Goal: Task Accomplishment & Management: Complete application form

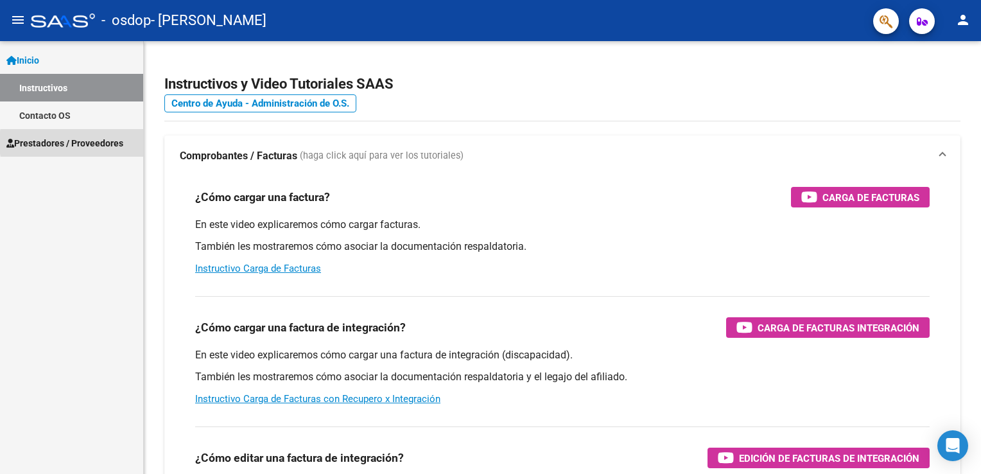
click at [107, 142] on span "Prestadores / Proveedores" at bounding box center [64, 143] width 117 height 14
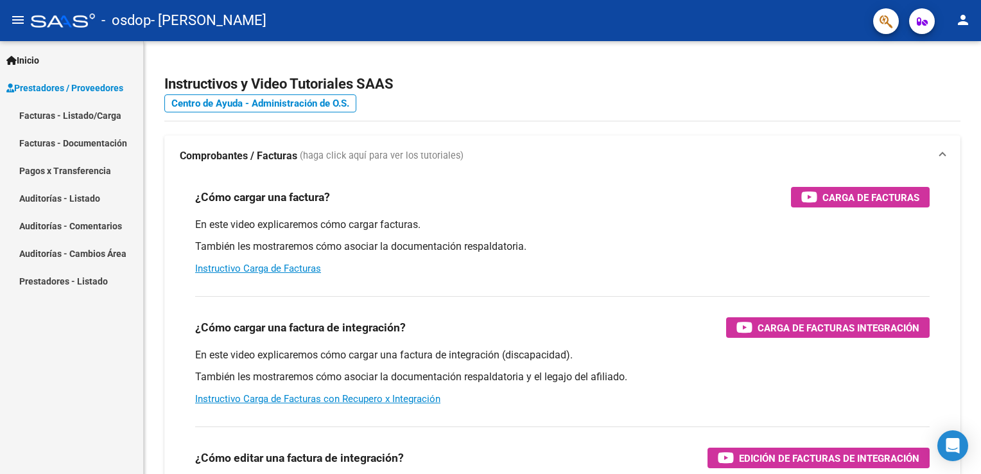
click at [74, 325] on div "Inicio Instructivos Contacto OS Prestadores / Proveedores Facturas - Listado/Ca…" at bounding box center [71, 257] width 143 height 433
click at [946, 96] on h4 "Centro de Ayuda - Administración de O.S." at bounding box center [562, 103] width 796 height 14
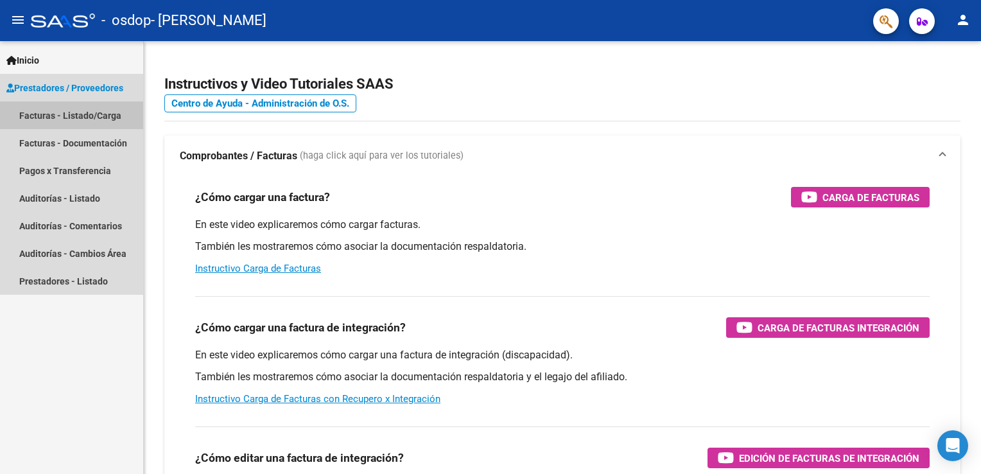
click at [64, 119] on link "Facturas - Listado/Carga" at bounding box center [71, 115] width 143 height 28
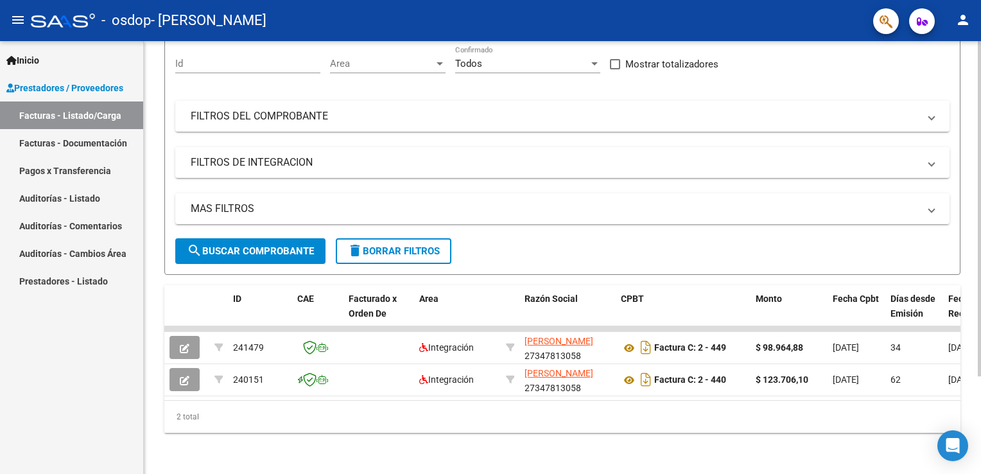
scroll to position [125, 0]
click at [980, 255] on html "menu - osdop - [PERSON_NAME] person Inicio Instructivos Contacto OS Prestadores…" at bounding box center [490, 237] width 981 height 474
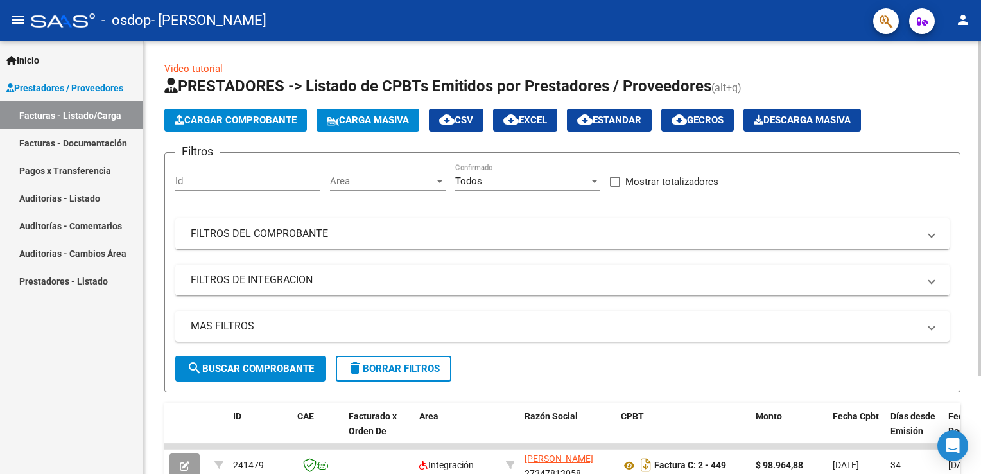
click at [952, 225] on div "Video tutorial PRESTADORES -> Listado de CPBTs Emitidos por Prestadores / Prove…" at bounding box center [564, 316] width 840 height 550
click at [279, 119] on span "Cargar Comprobante" at bounding box center [236, 120] width 122 height 12
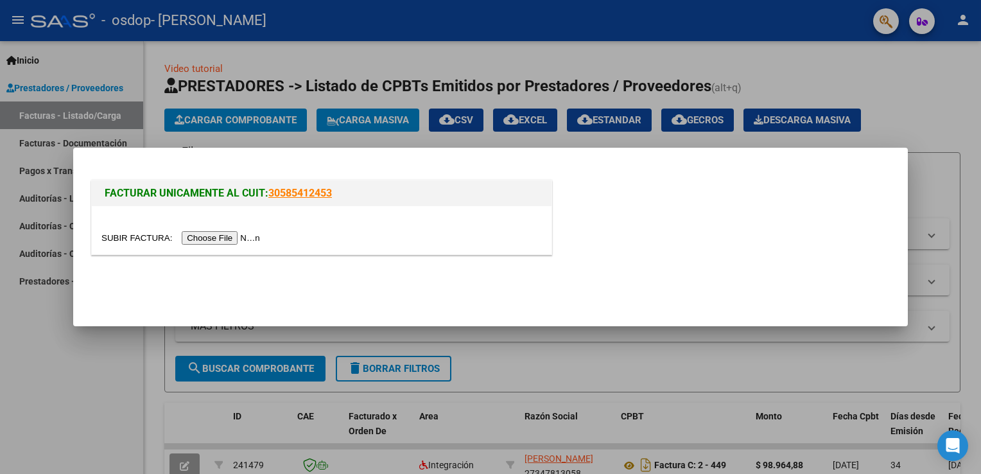
click at [223, 243] on input "file" at bounding box center [182, 237] width 162 height 13
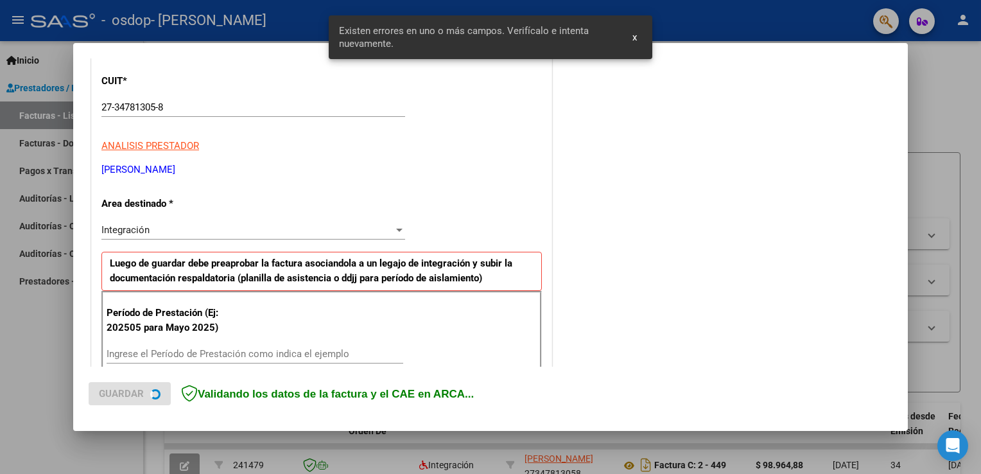
scroll to position [268, 0]
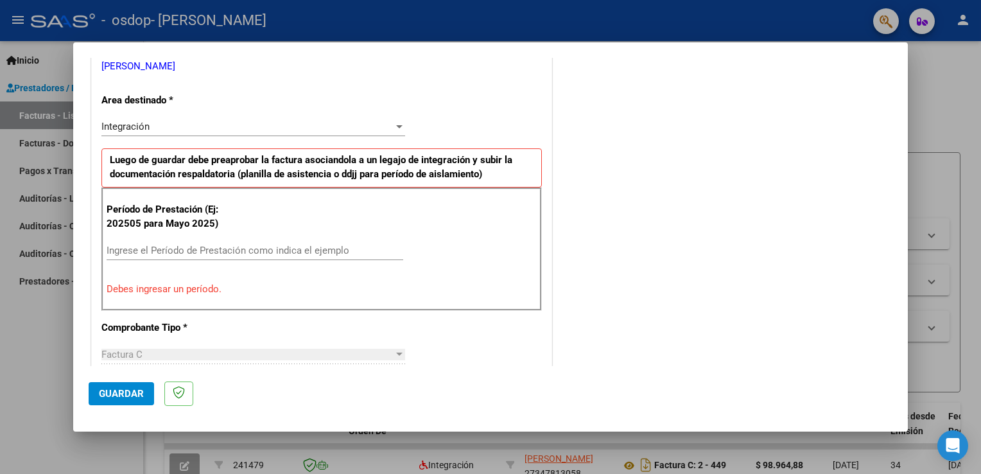
click at [644, 235] on div "COMENTARIOS Comentarios del Prestador / Gerenciador:" at bounding box center [723, 378] width 338 height 1149
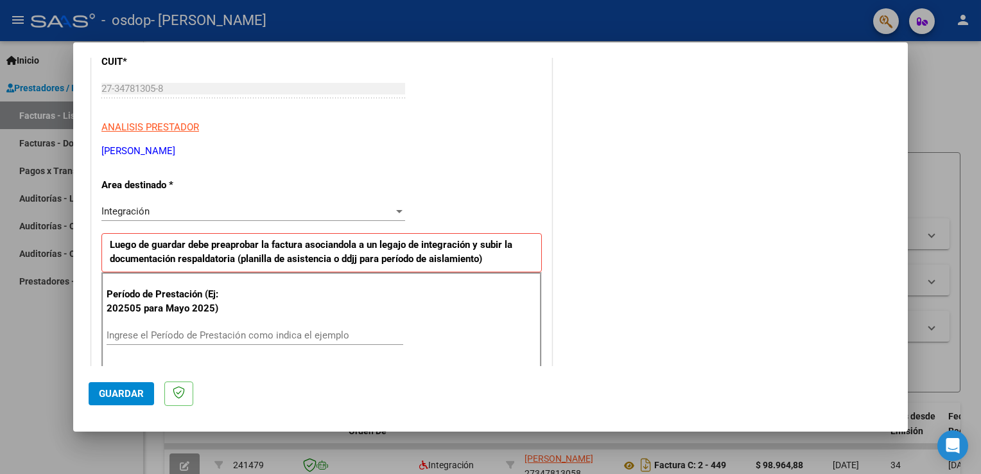
scroll to position [159, 0]
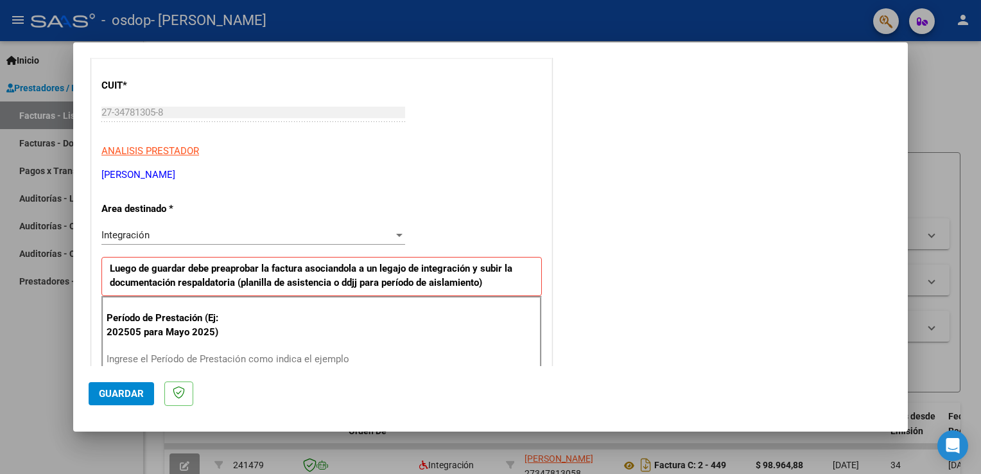
click at [400, 235] on div at bounding box center [399, 235] width 12 height 10
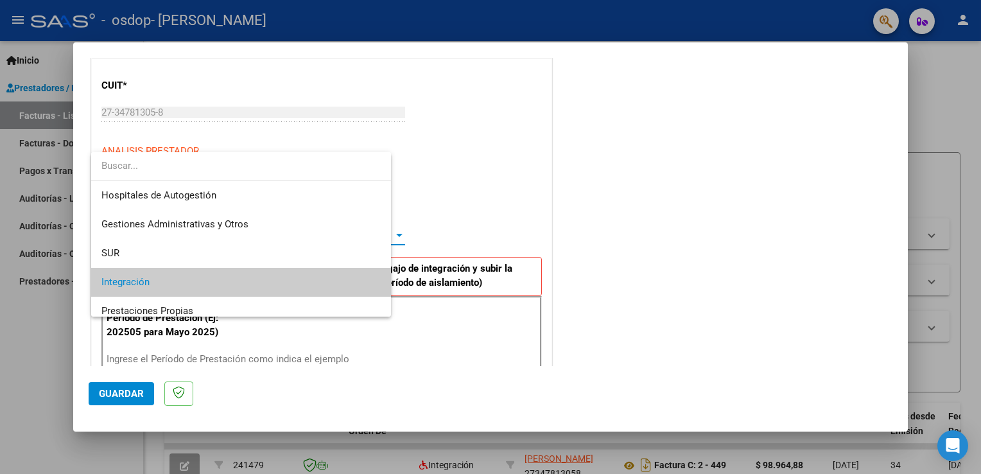
scroll to position [47, 0]
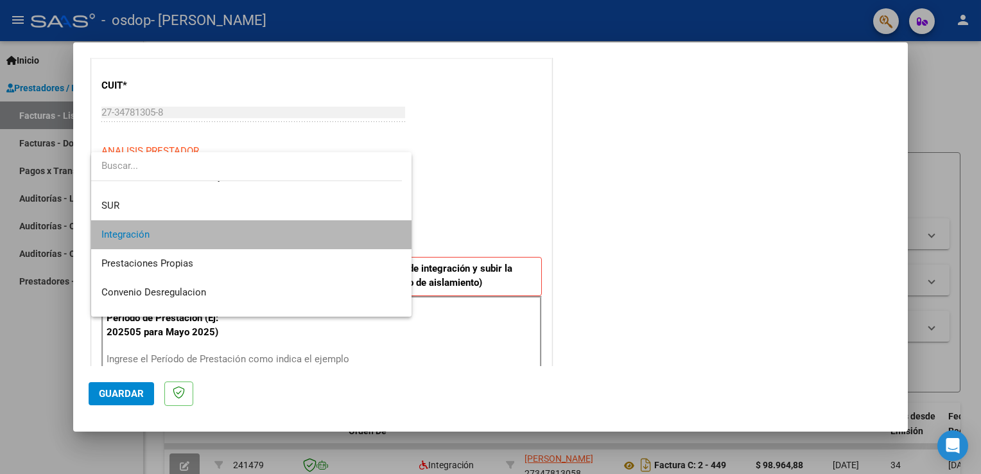
click at [387, 239] on span "Integración" at bounding box center [251, 234] width 300 height 29
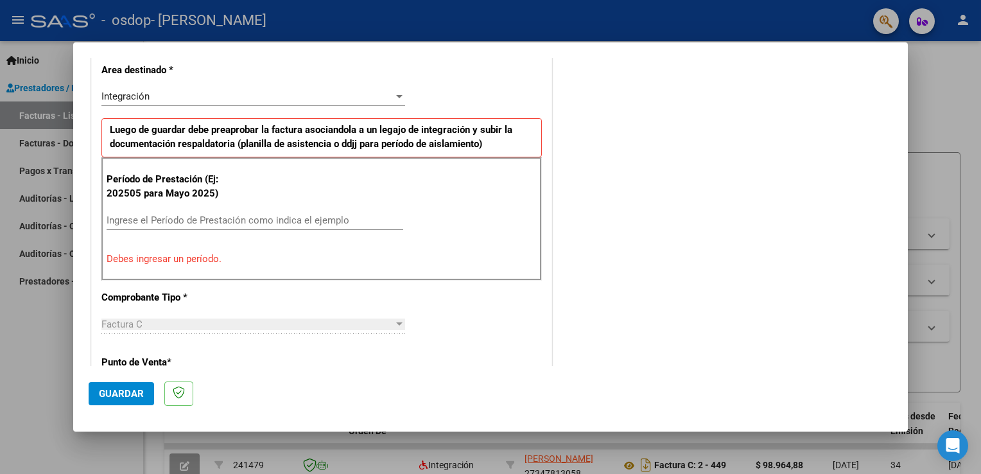
scroll to position [304, 0]
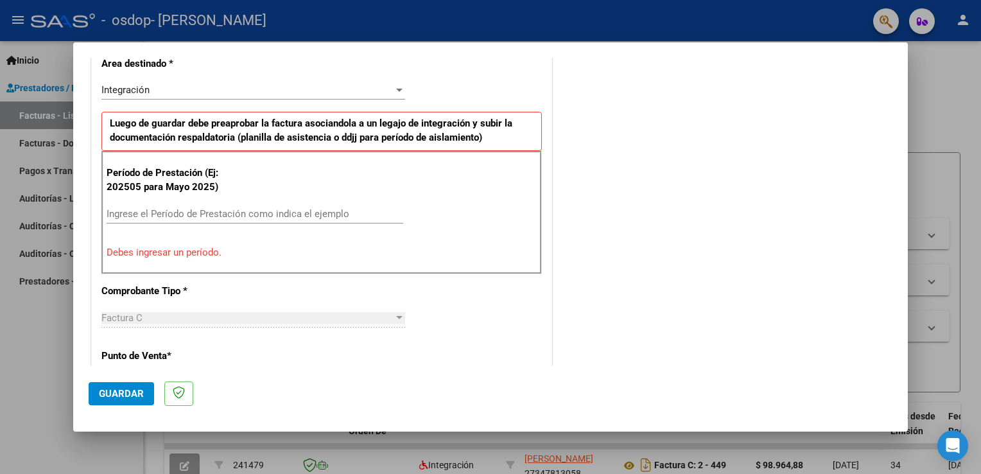
click at [208, 198] on div "Período de Prestación (Ej: 202505 para [DATE]) Ingrese el Período de Prestación…" at bounding box center [321, 212] width 440 height 123
click at [182, 214] on input "Ingrese el Período de Prestación como indica el ejemplo" at bounding box center [255, 214] width 296 height 12
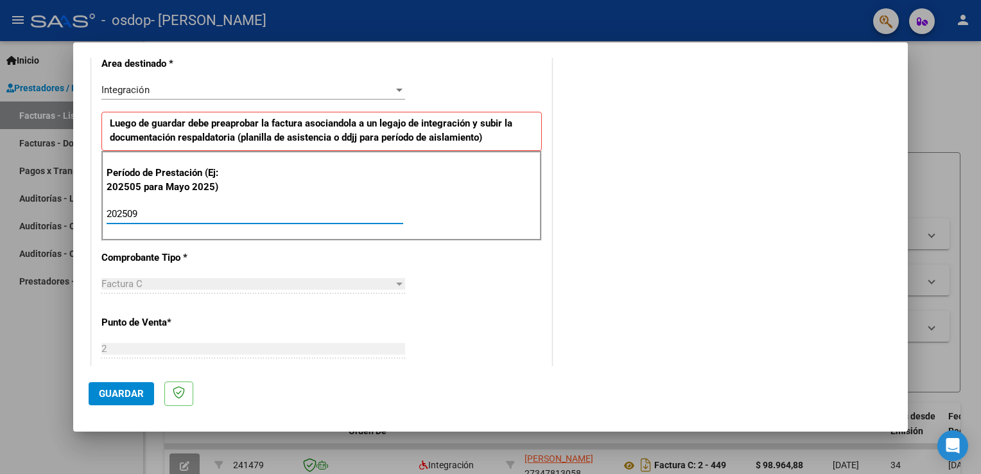
type input "202509"
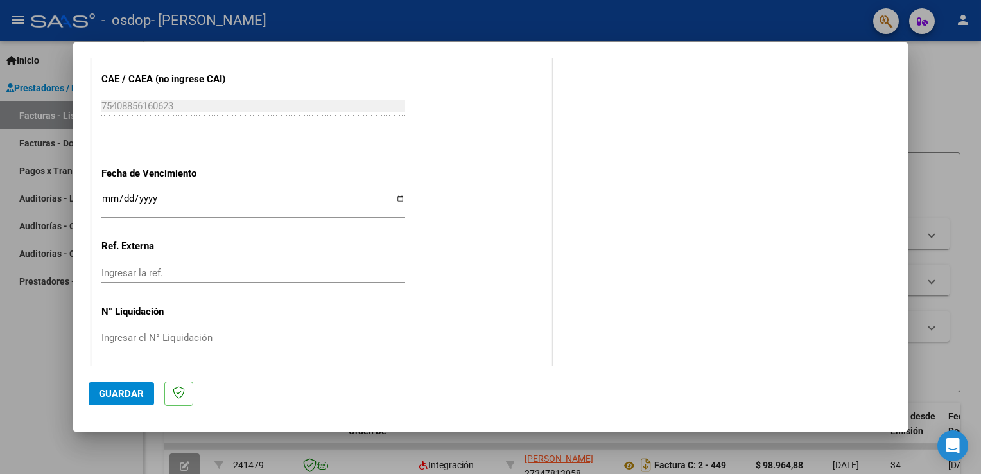
scroll to position [819, 0]
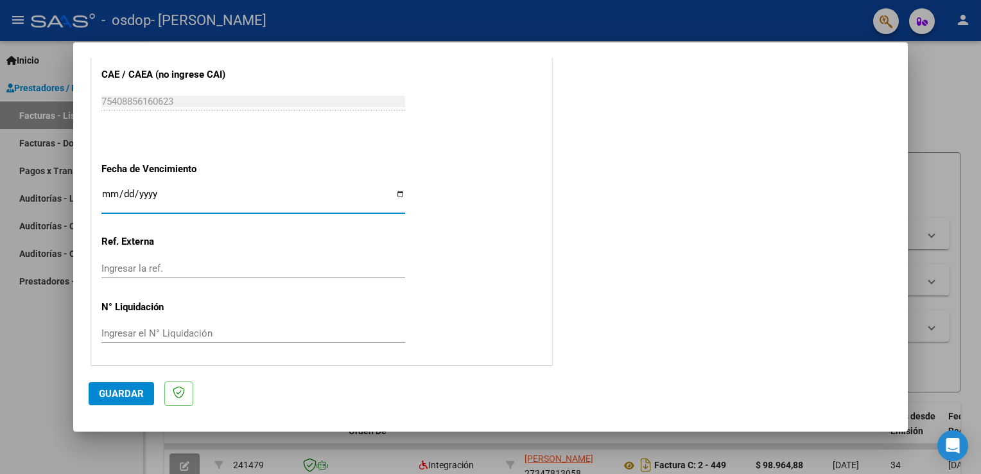
click at [400, 191] on input "Ingresar la fecha" at bounding box center [253, 199] width 304 height 21
type input "[DATE]"
click at [119, 397] on span "Guardar" at bounding box center [121, 394] width 45 height 12
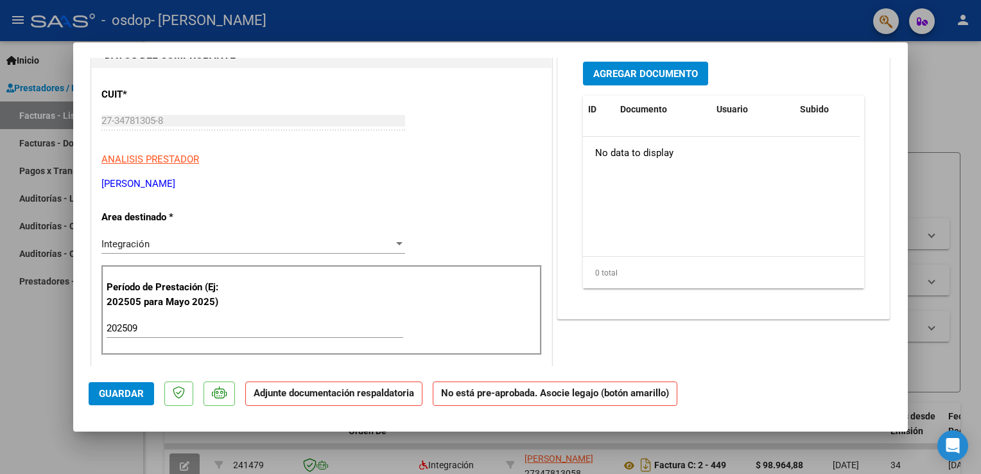
scroll to position [0, 0]
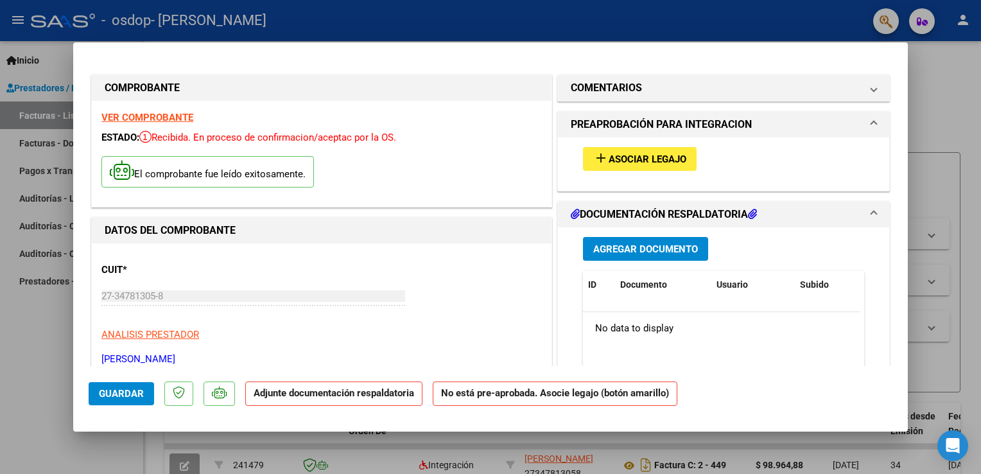
click at [644, 159] on span "Asociar Legajo" at bounding box center [647, 159] width 78 height 12
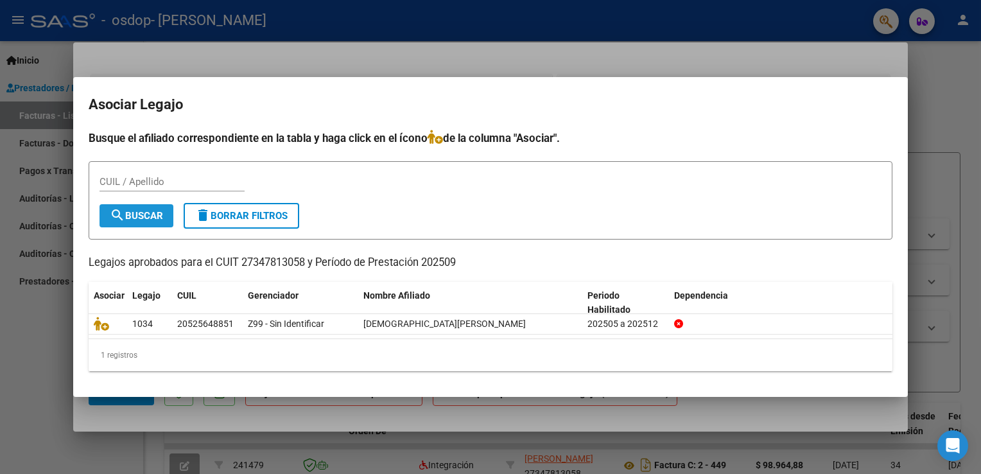
click at [115, 209] on mat-icon "search" at bounding box center [117, 214] width 15 height 15
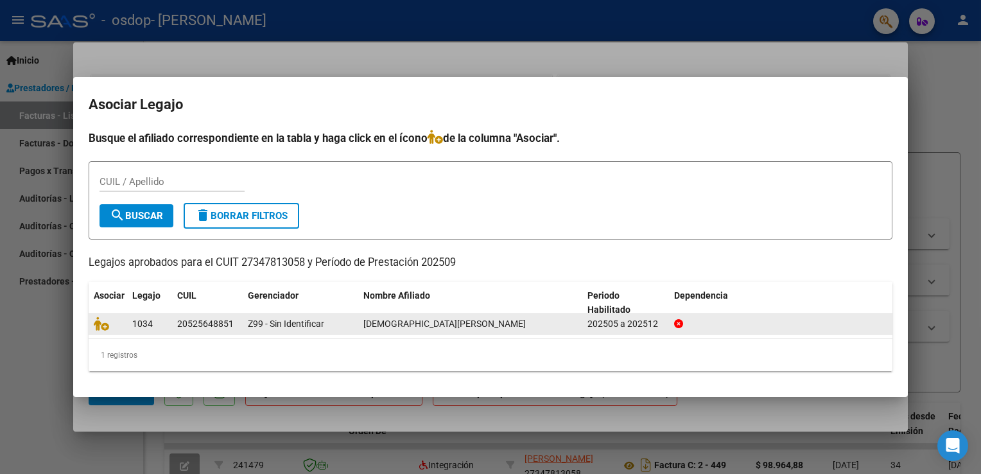
click at [132, 320] on span "1034" at bounding box center [142, 323] width 21 height 10
click at [103, 322] on icon at bounding box center [101, 323] width 15 height 14
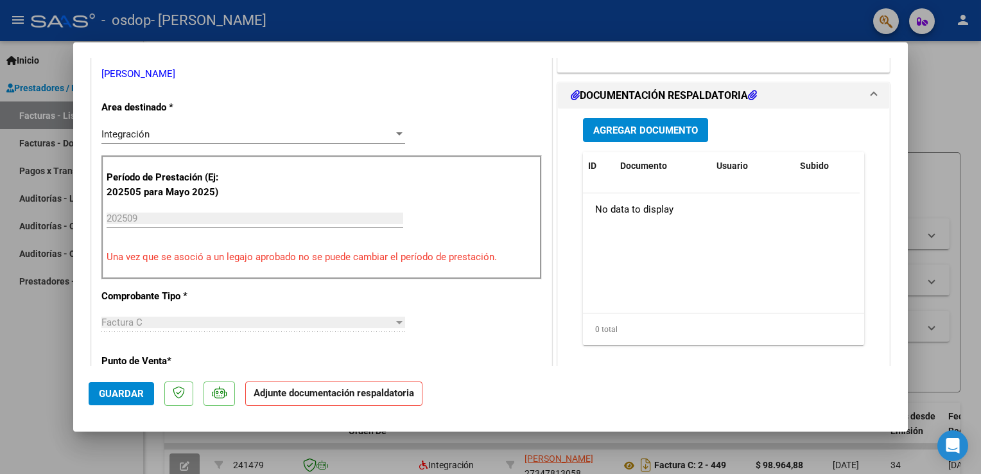
scroll to position [282, 0]
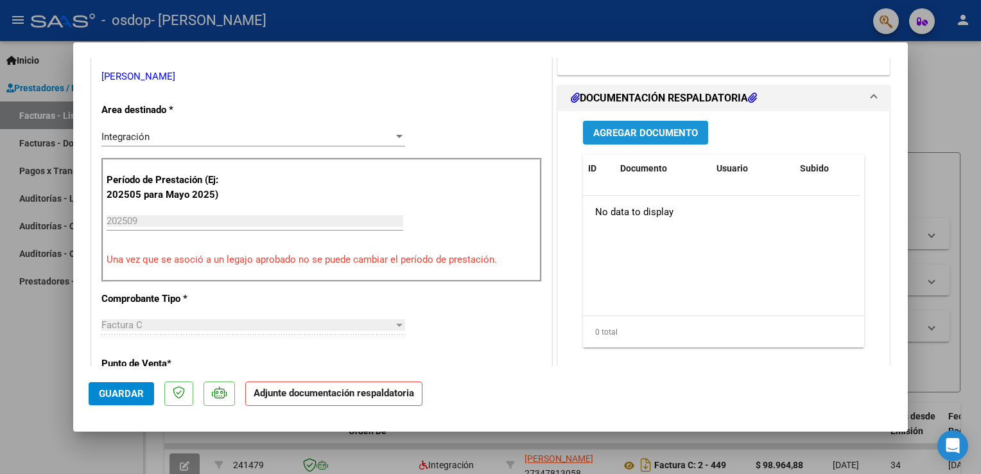
click at [671, 124] on button "Agregar Documento" at bounding box center [645, 133] width 125 height 24
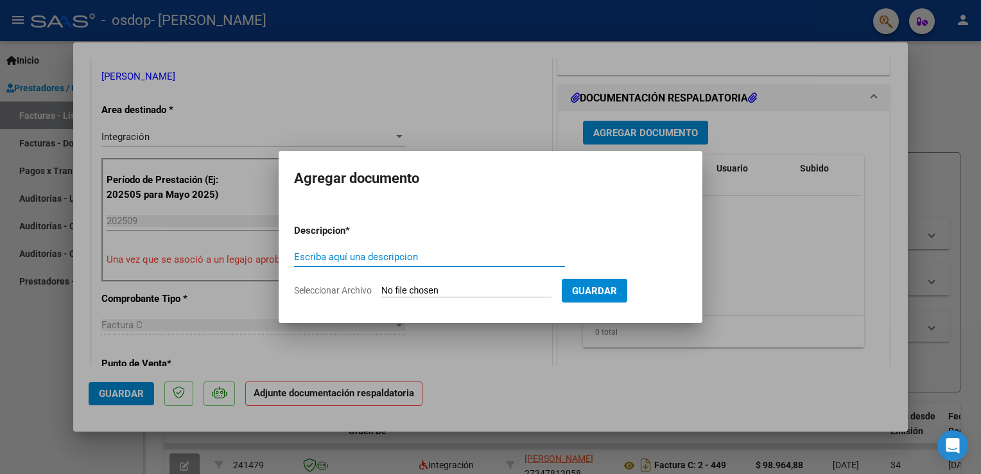
click at [360, 261] on input "Escriba aquí una descripcion" at bounding box center [429, 257] width 271 height 12
type input "Planilla asistencia"
click at [334, 293] on span "Seleccionar Archivo" at bounding box center [333, 290] width 78 height 10
click at [381, 293] on input "Seleccionar Archivo" at bounding box center [466, 291] width 170 height 12
type input "C:\fakepath\DS_1759777565528.pdf"
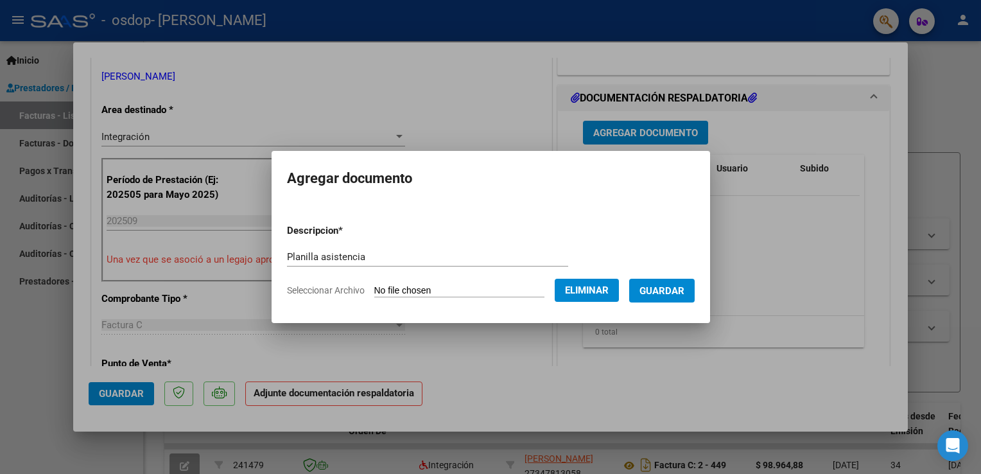
click at [673, 298] on button "Guardar" at bounding box center [661, 291] width 65 height 24
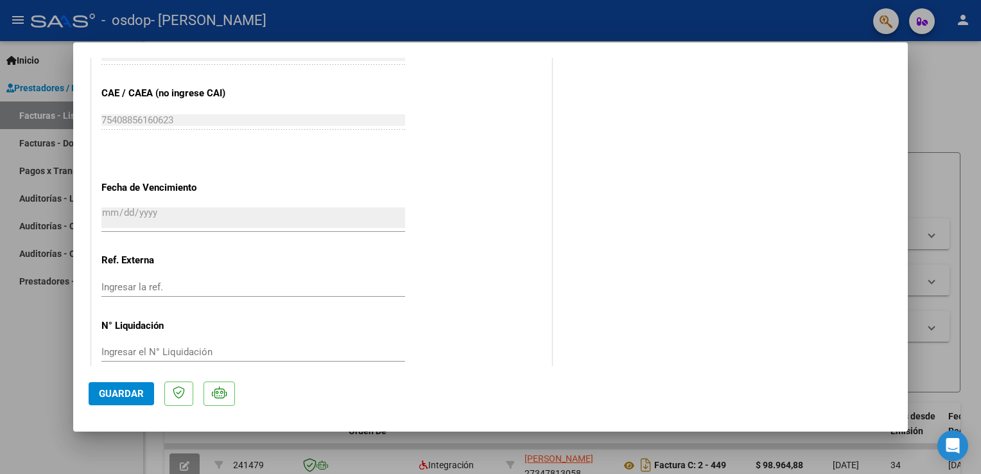
scroll to position [839, 0]
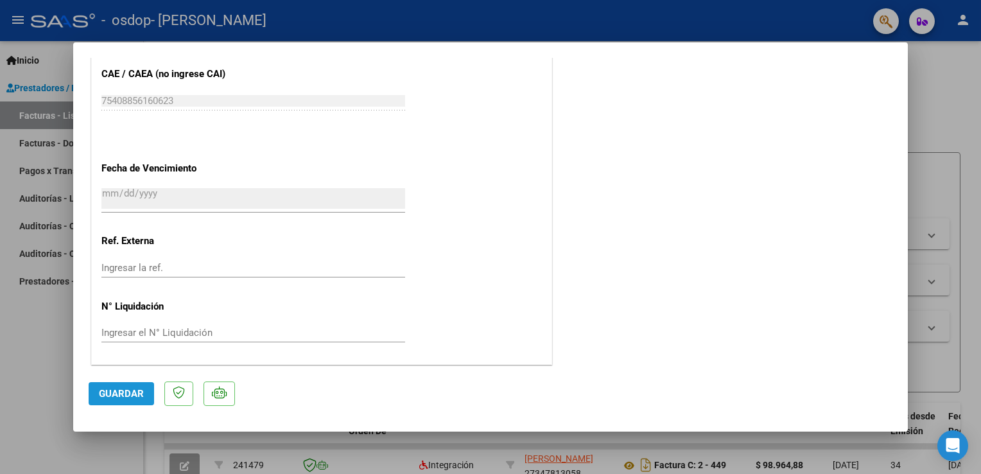
click at [108, 397] on span "Guardar" at bounding box center [121, 394] width 45 height 12
click at [103, 397] on span "Guardar" at bounding box center [121, 394] width 45 height 12
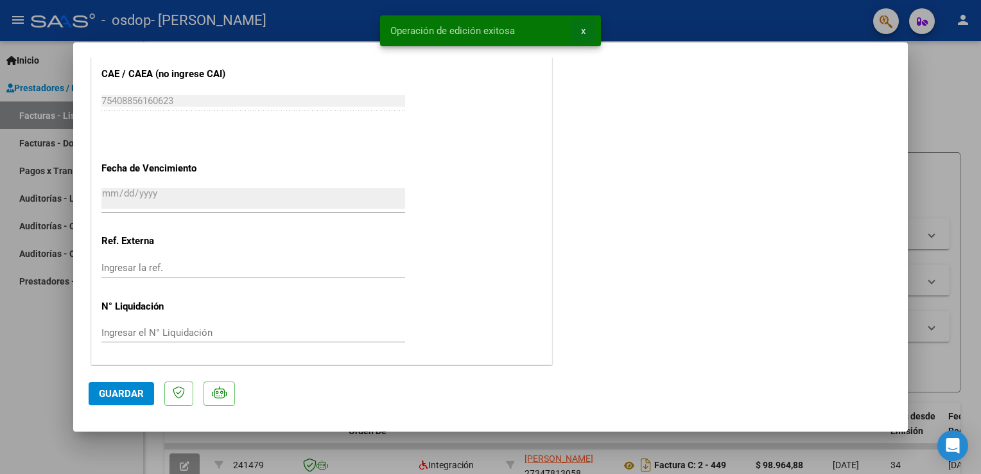
click at [587, 32] on button "x" at bounding box center [582, 30] width 25 height 23
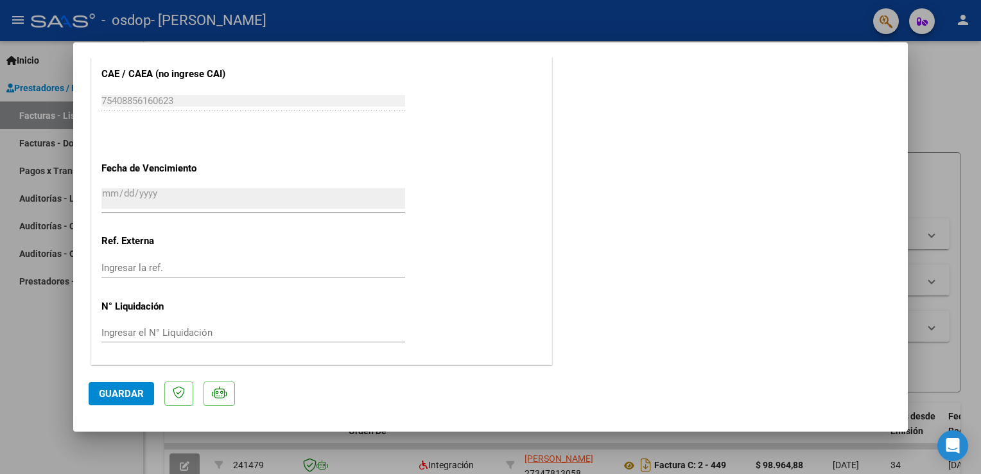
click at [29, 421] on div at bounding box center [490, 237] width 981 height 474
type input "$ 0,00"
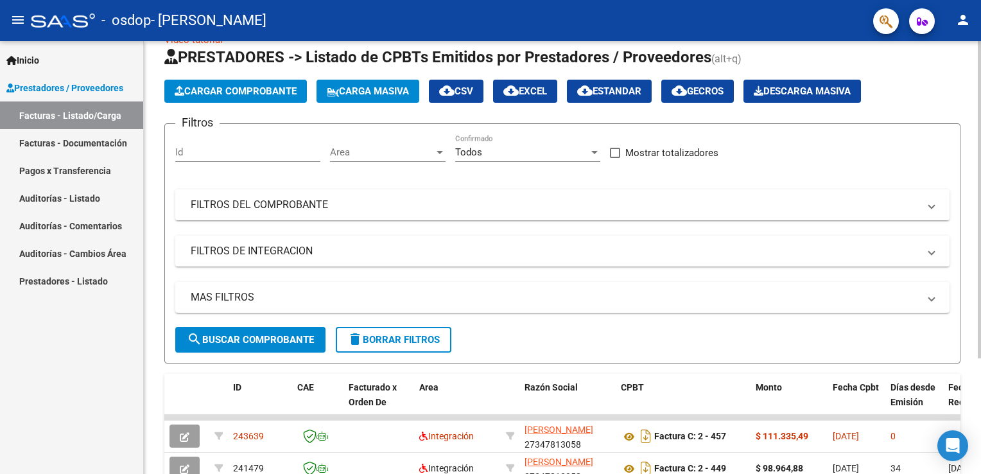
scroll to position [0, 0]
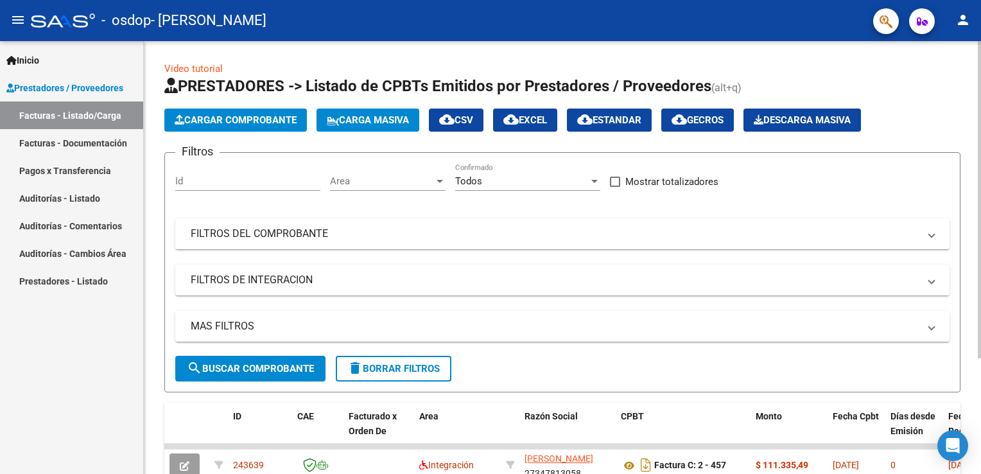
click at [959, 50] on div "Video tutorial PRESTADORES -> Listado de CPBTs Emitidos por Prestadores / Prove…" at bounding box center [564, 332] width 840 height 582
